Goal: Use online tool/utility: Utilize a website feature to perform a specific function

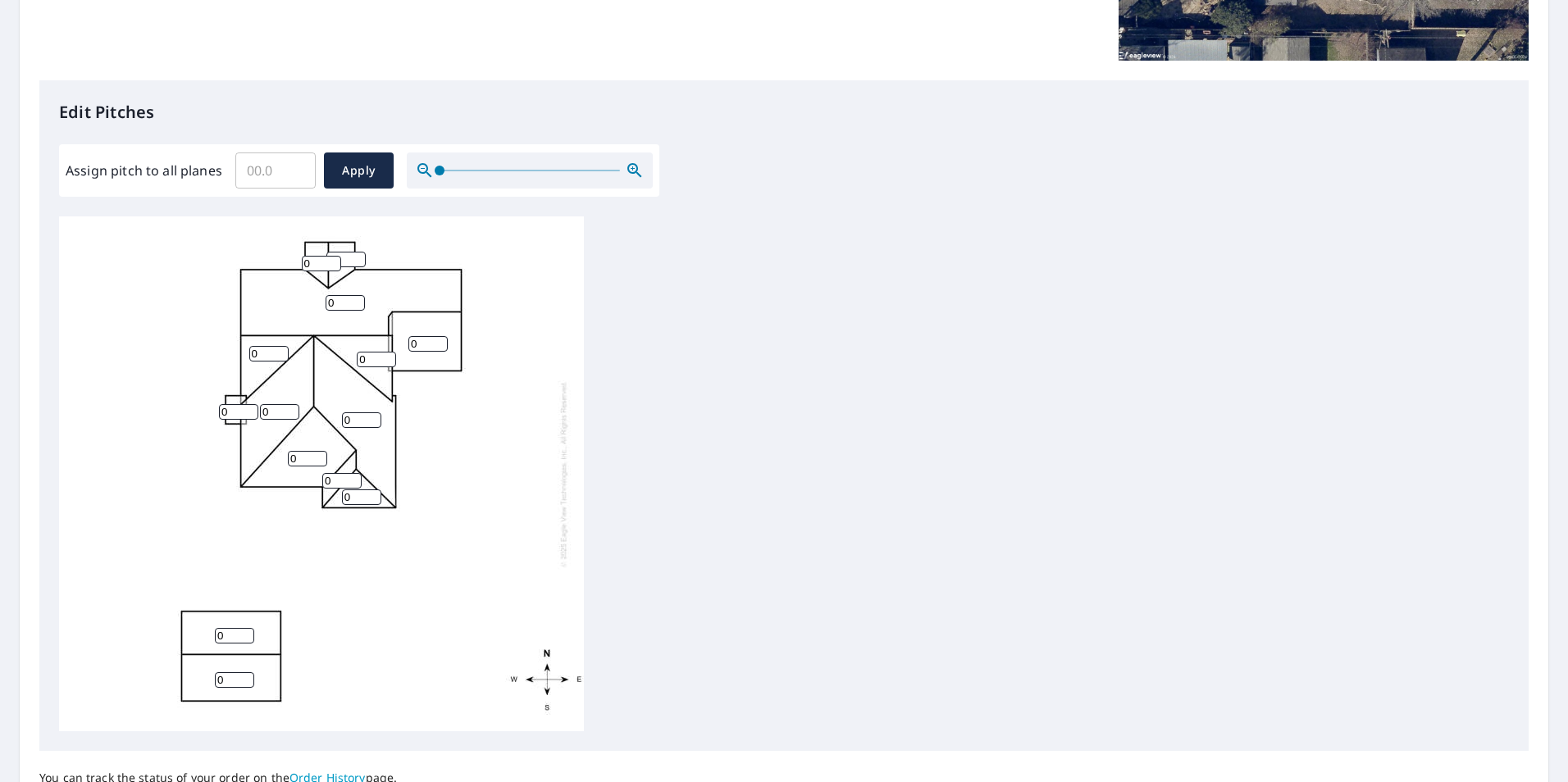
scroll to position [410, 0]
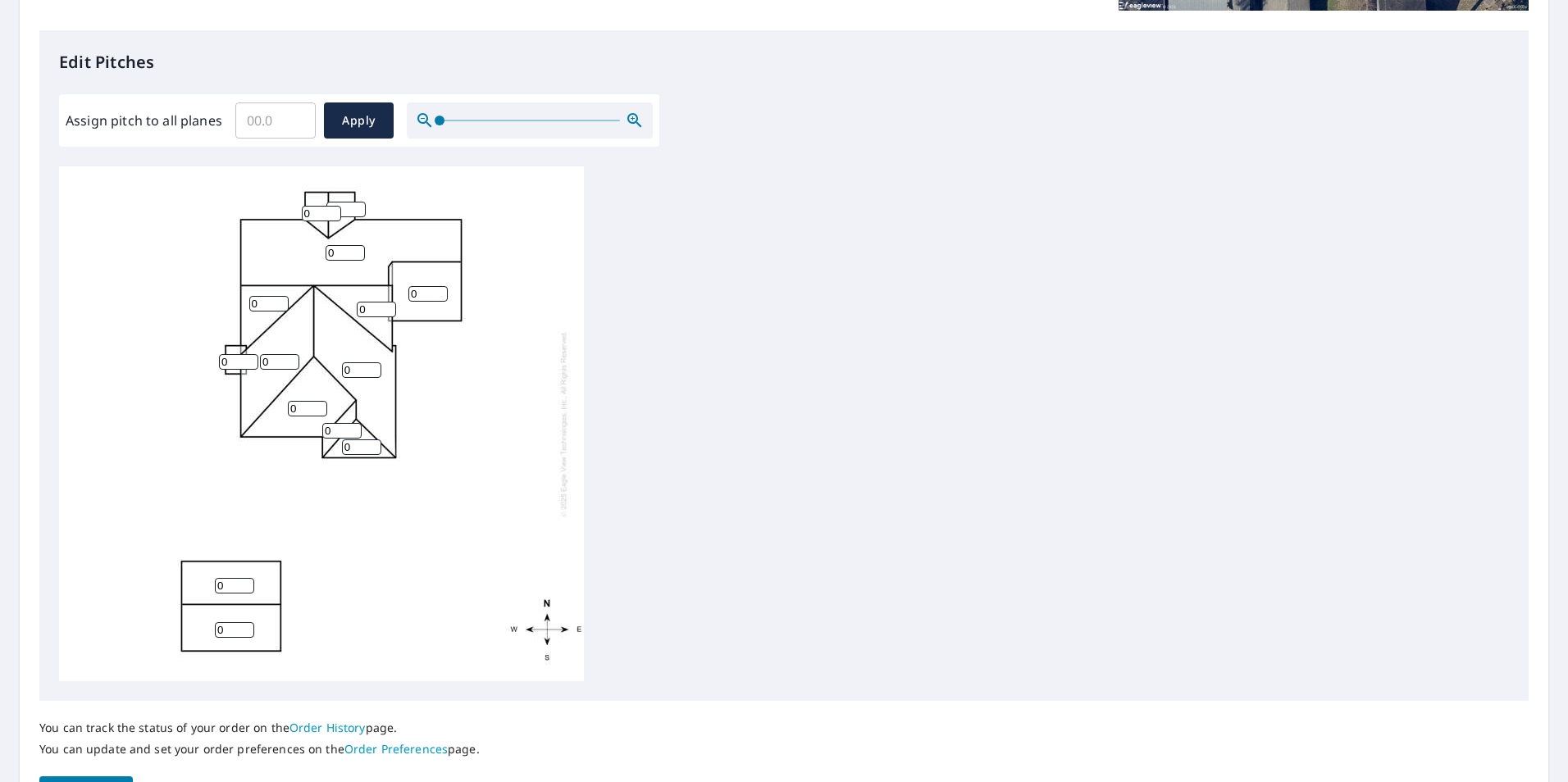
click at [279, 129] on input "Assign pitch to all planes" at bounding box center [275, 121] width 80 height 46
type input "8"
click at [347, 114] on span "Apply" at bounding box center [358, 121] width 43 height 20
type input "8"
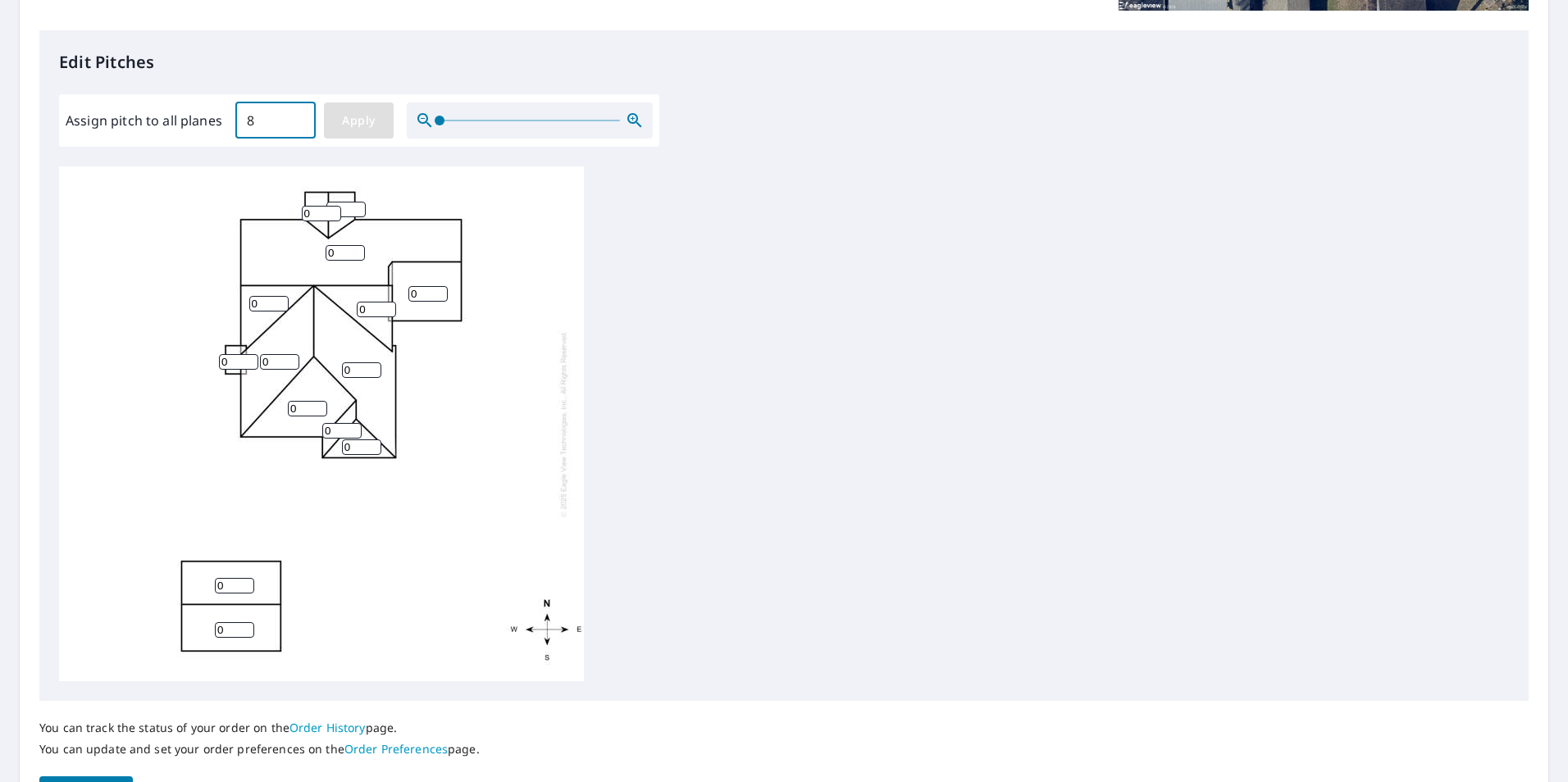
type input "8"
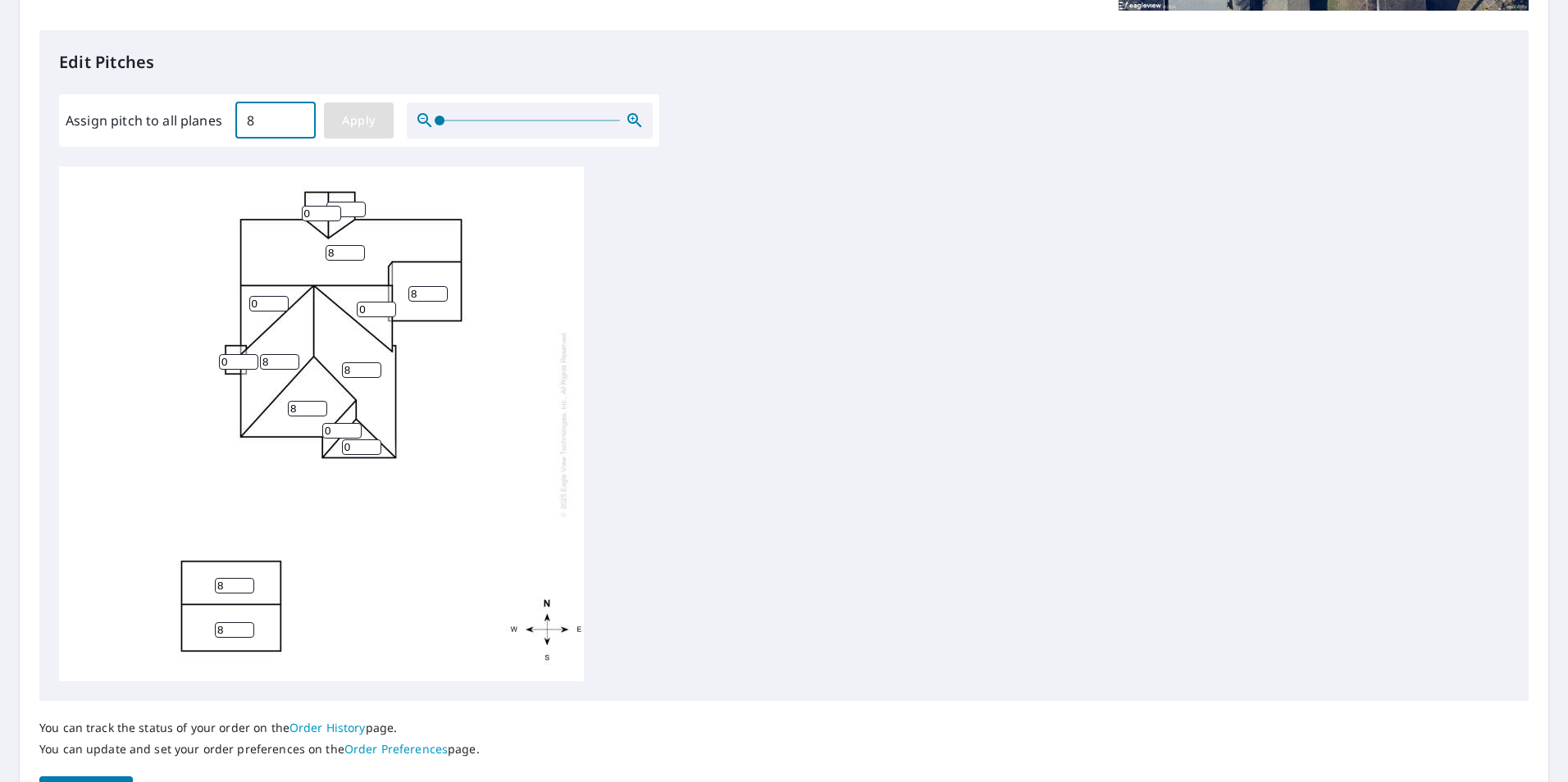
type input "8"
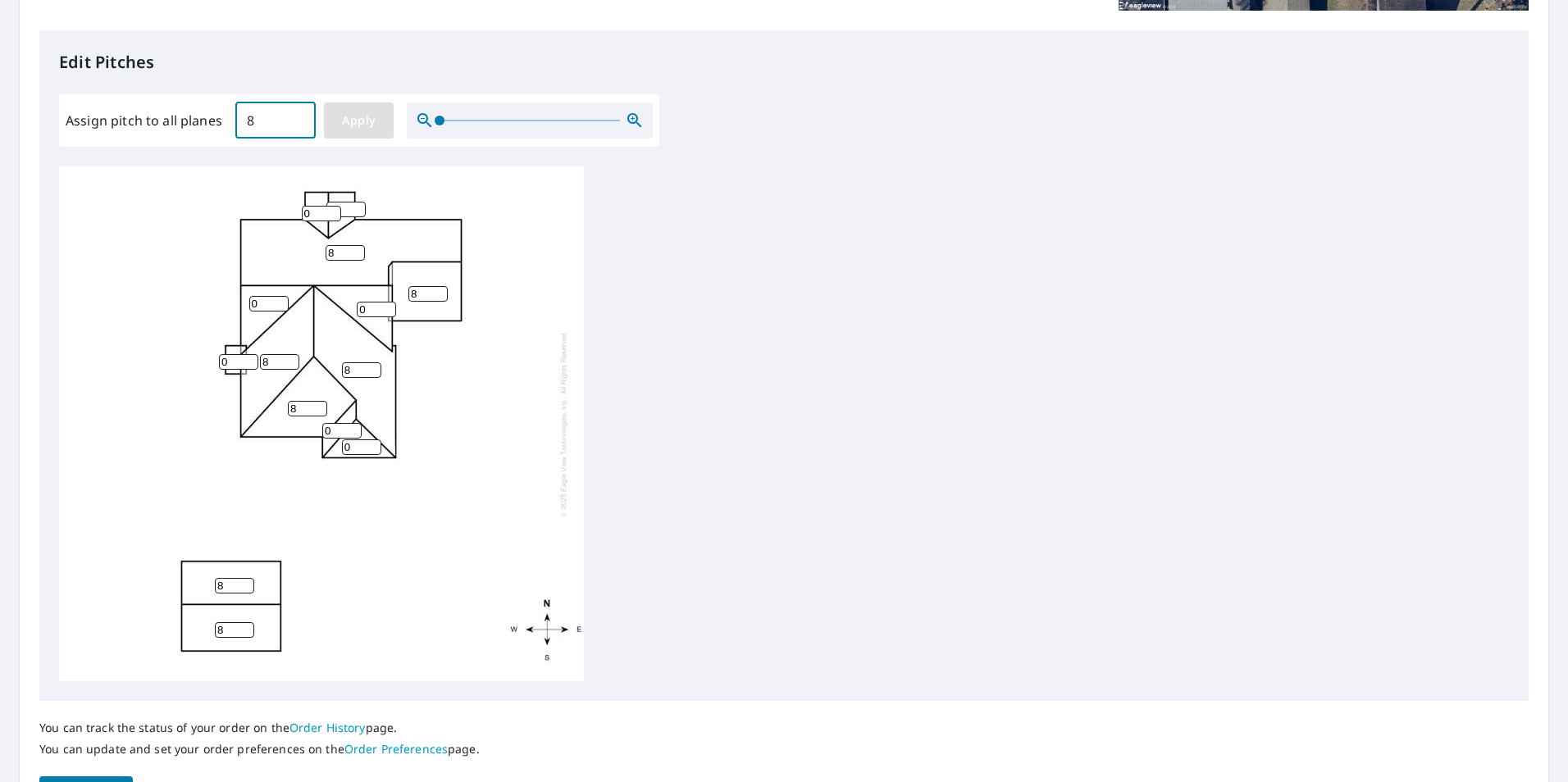
type input "8"
click at [244, 586] on input "7" at bounding box center [235, 585] width 40 height 16
click at [245, 585] on input "8" at bounding box center [235, 585] width 40 height 16
click at [247, 591] on input "7" at bounding box center [235, 585] width 40 height 16
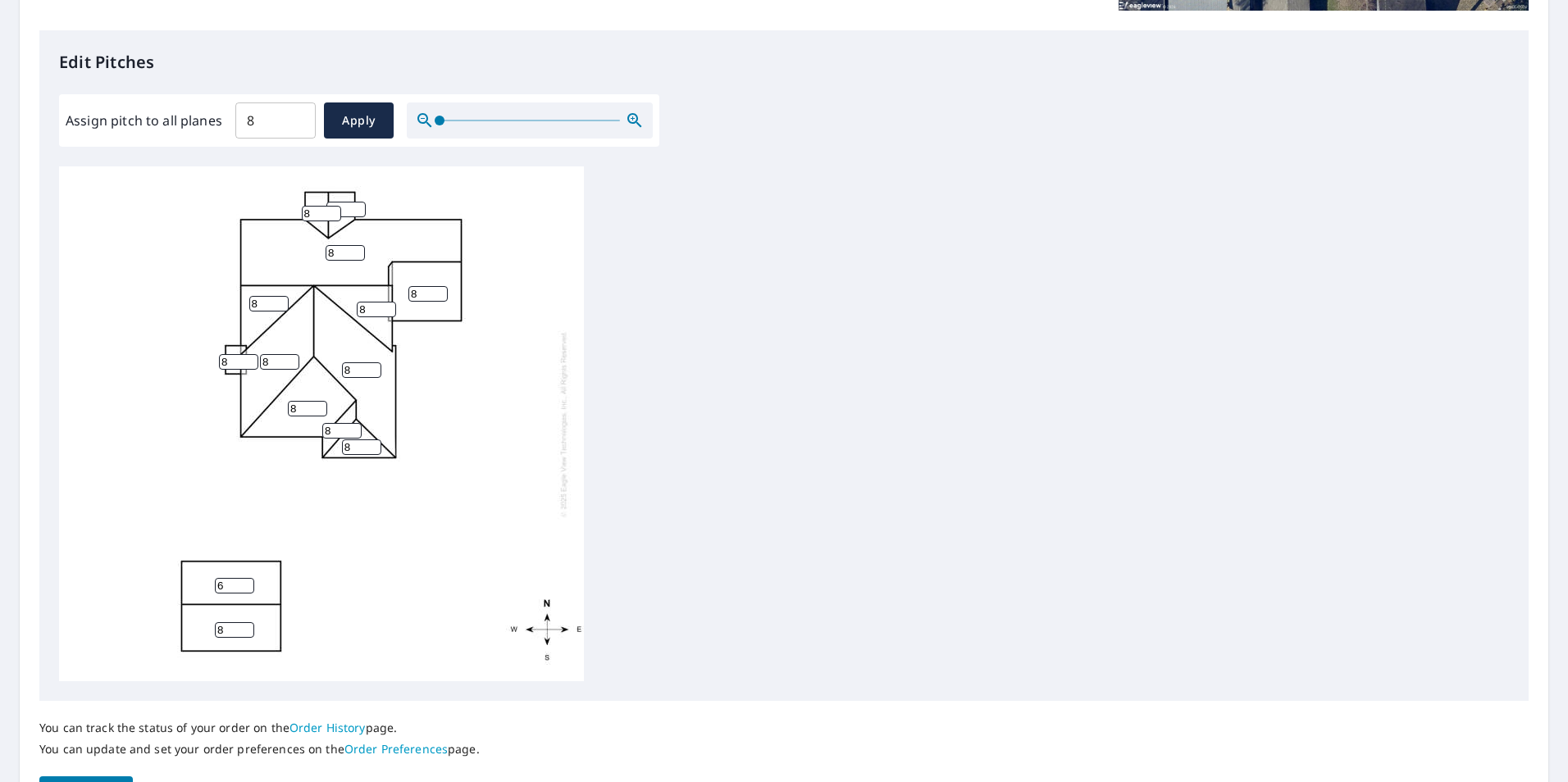
type input "6"
click at [247, 591] on input "6" at bounding box center [235, 585] width 40 height 16
click at [245, 625] on input "9" at bounding box center [235, 630] width 40 height 16
click at [245, 635] on input "8" at bounding box center [235, 630] width 40 height 16
click at [245, 635] on input "7" at bounding box center [235, 630] width 40 height 16
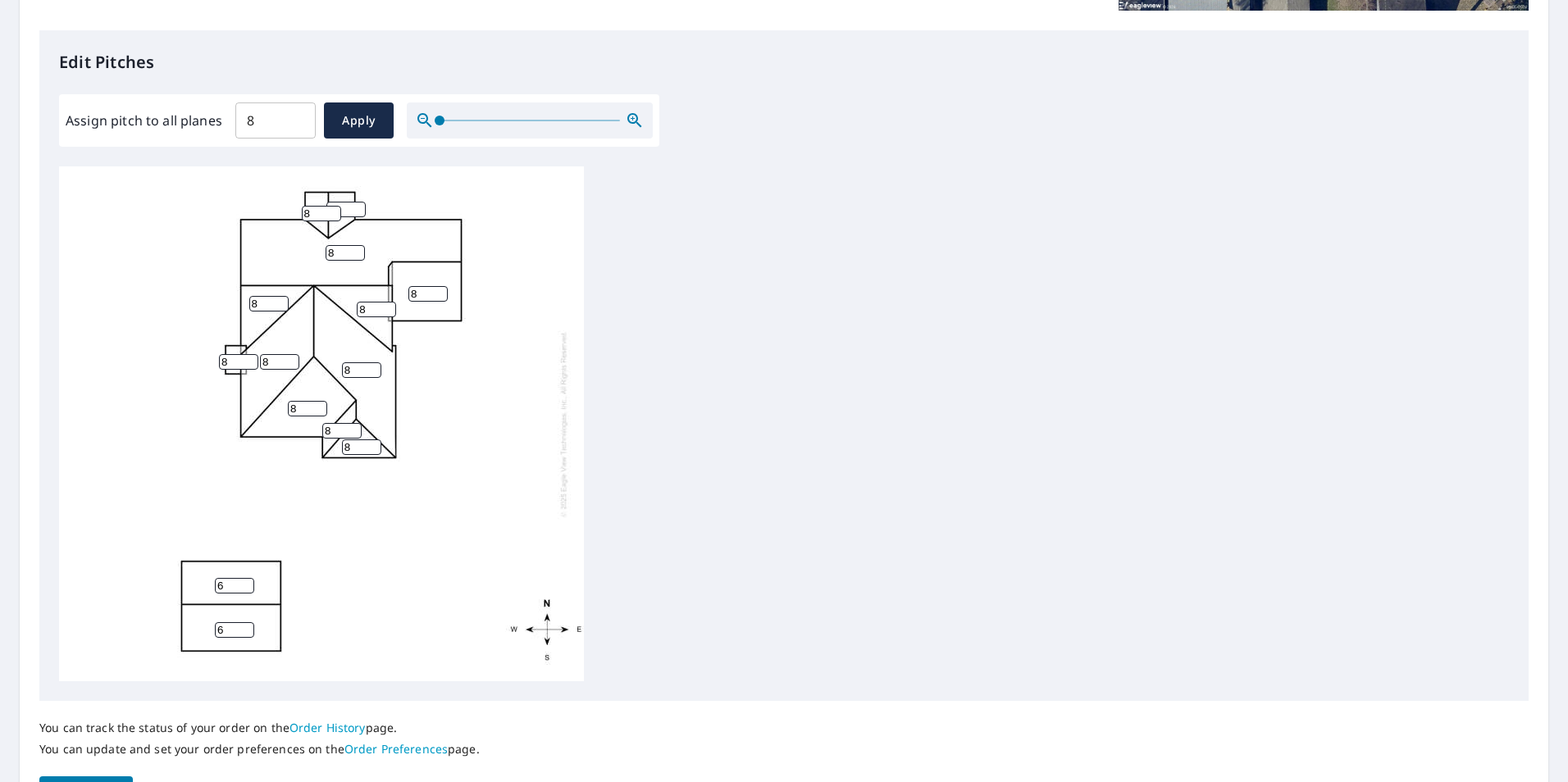
type input "6"
click at [245, 632] on input "6" at bounding box center [235, 630] width 40 height 16
click at [375, 512] on div "8 8 8 8 6 8 6 8 8 8 8 8 8 8" at bounding box center [321, 424] width 525 height 515
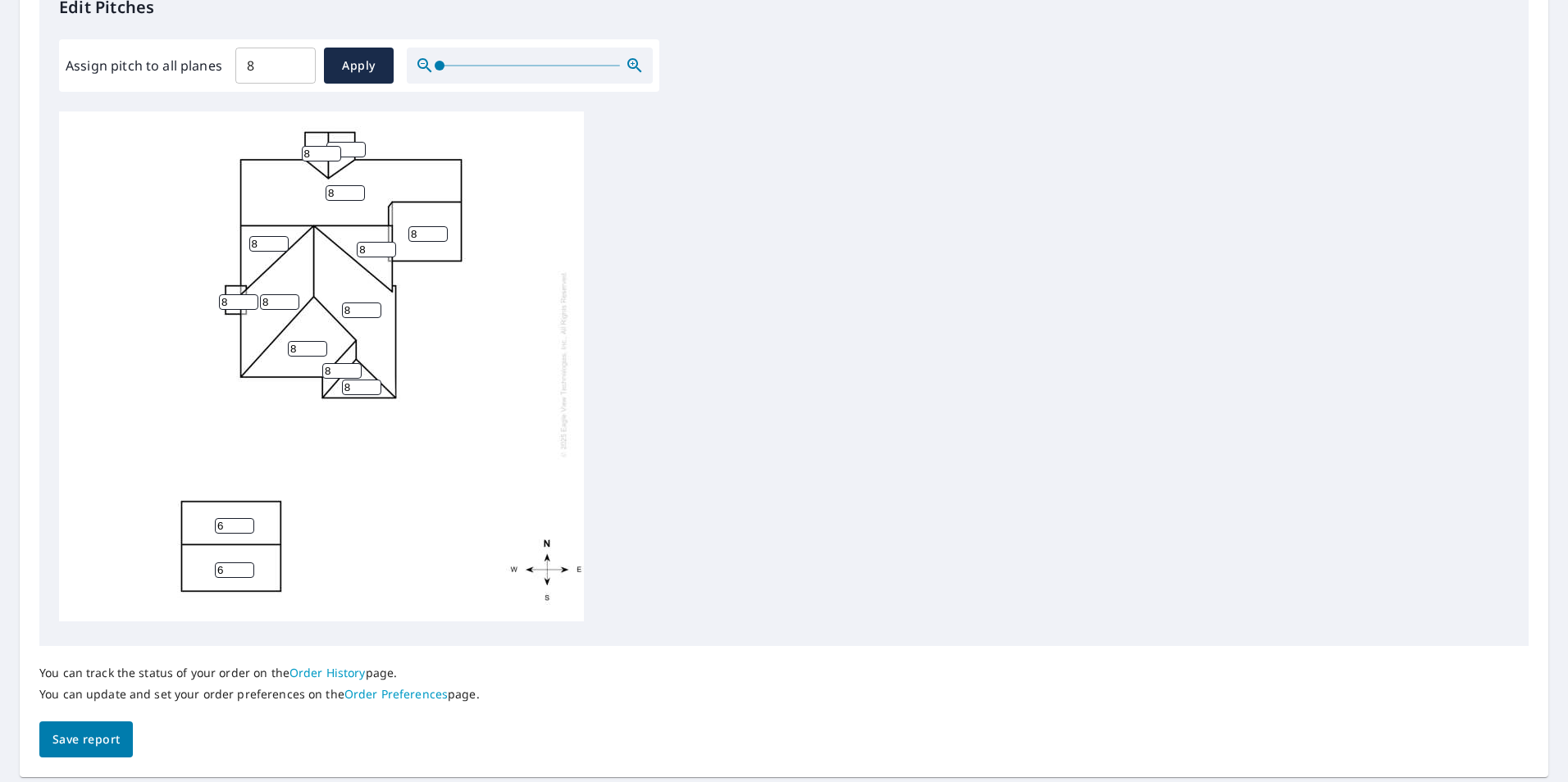
scroll to position [515, 0]
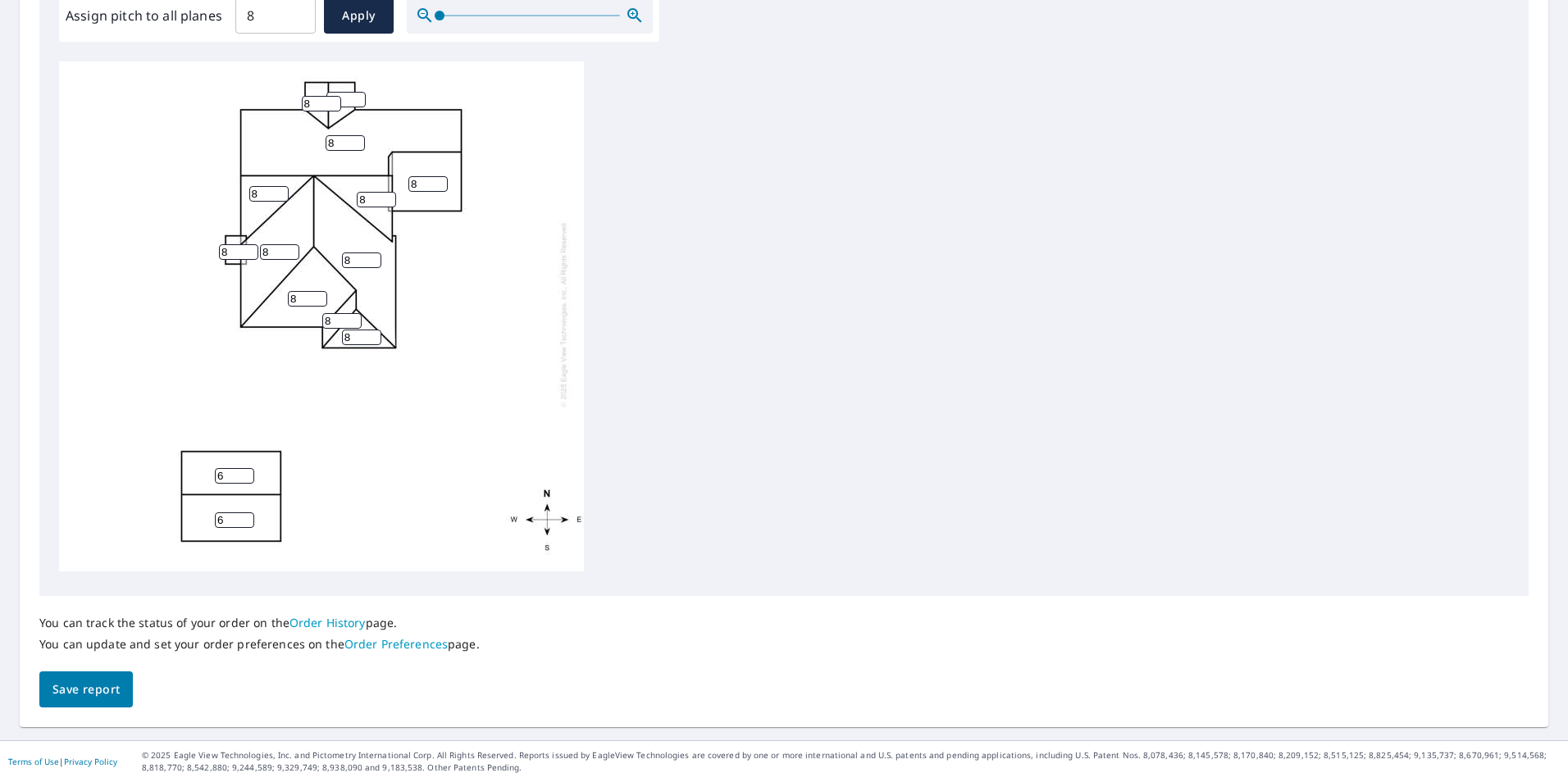
click at [113, 689] on span "Save report" at bounding box center [86, 690] width 67 height 20
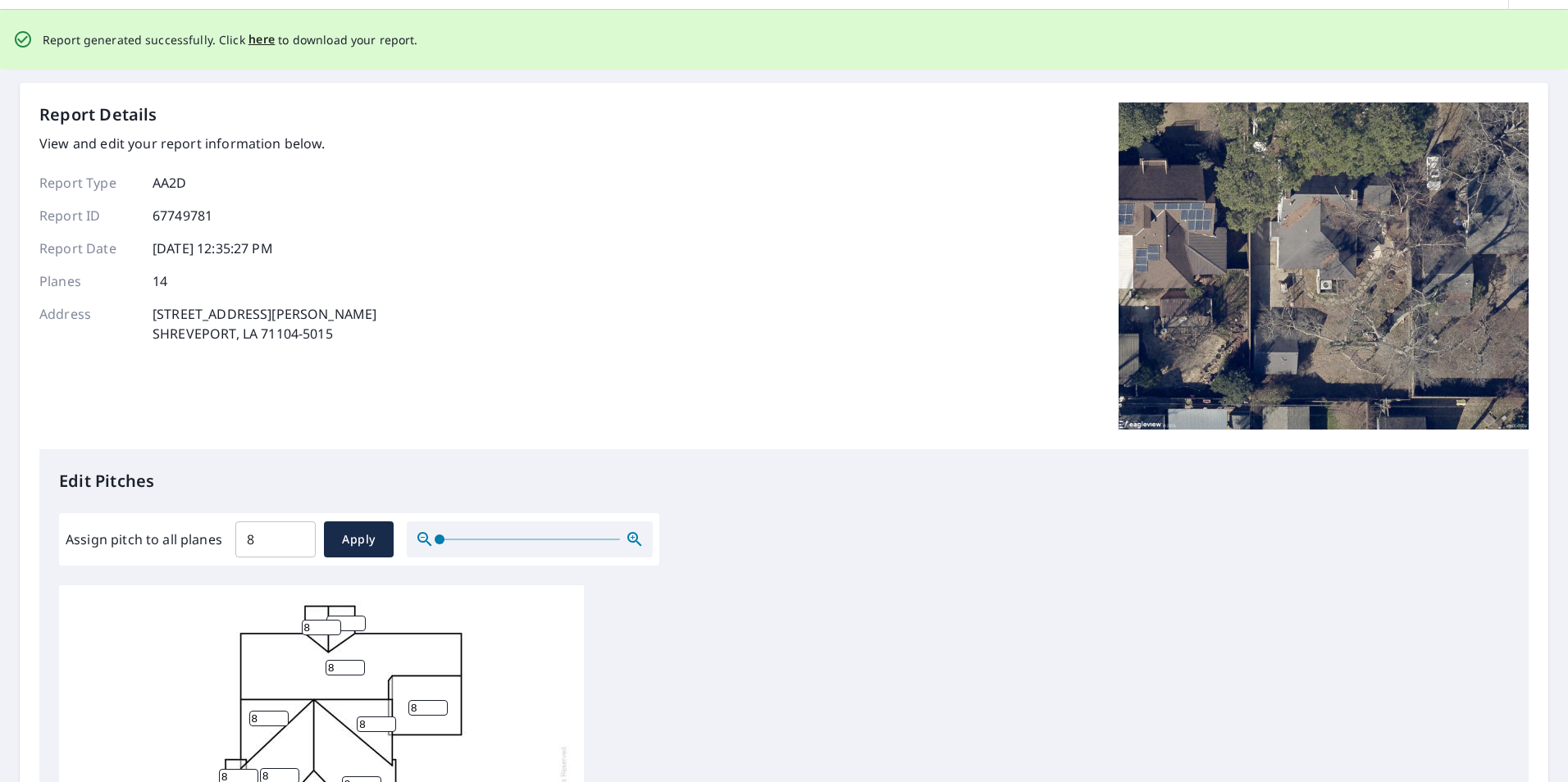
scroll to position [0, 0]
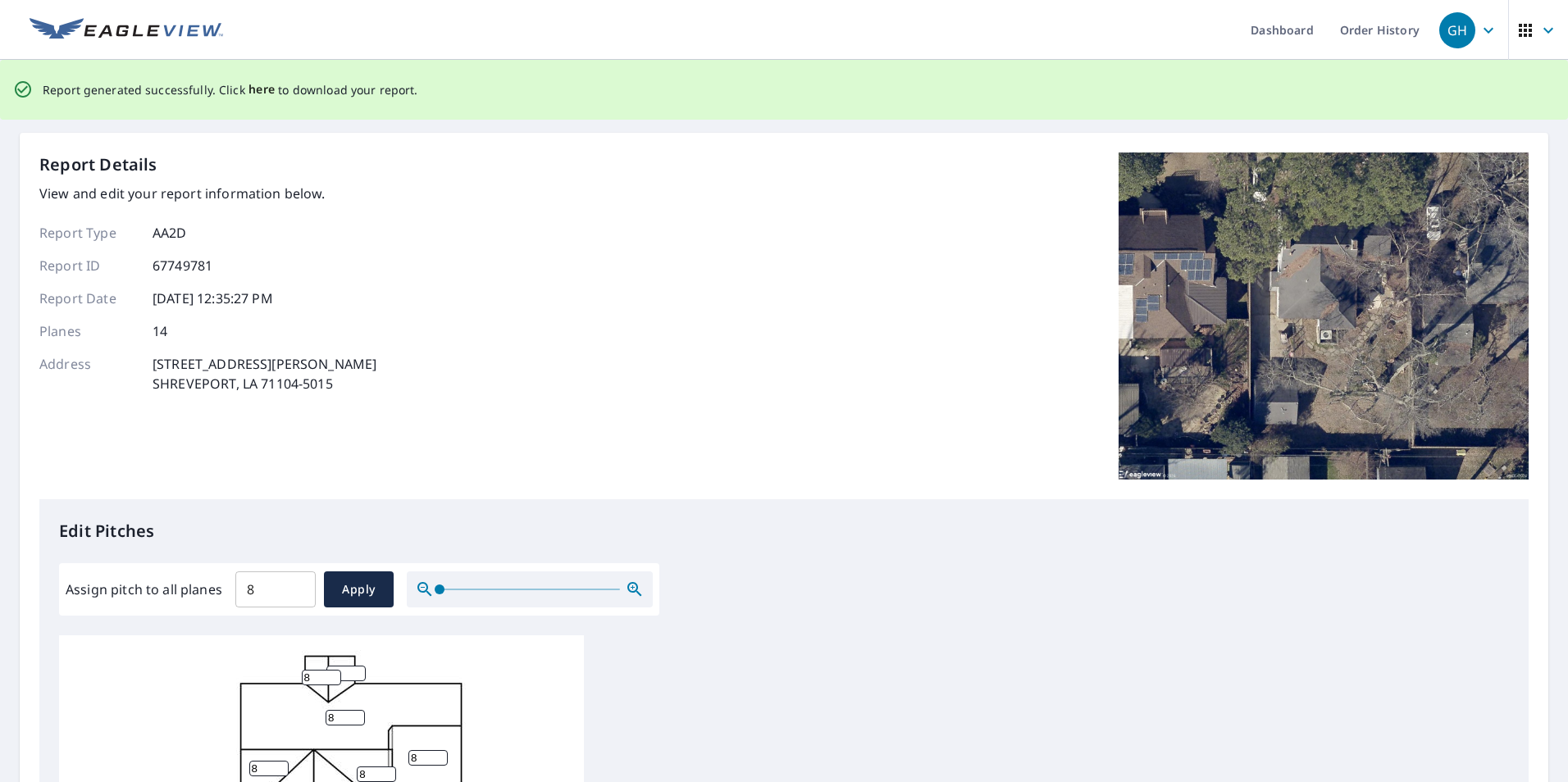
click at [259, 84] on span "here" at bounding box center [261, 90] width 27 height 20
